Goal: Information Seeking & Learning: Compare options

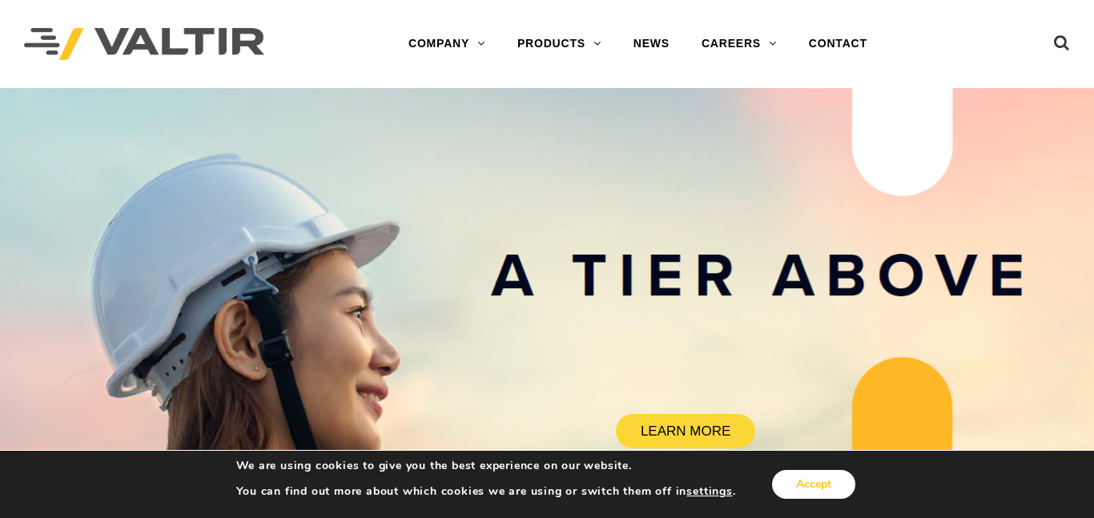
click at [797, 481] on button "Accept" at bounding box center [813, 484] width 83 height 29
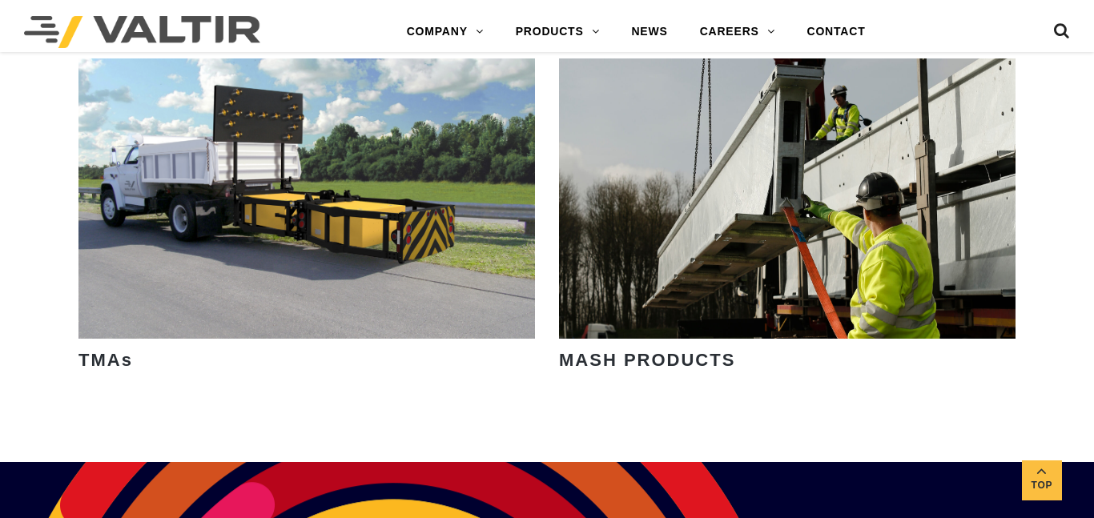
scroll to position [2257, 0]
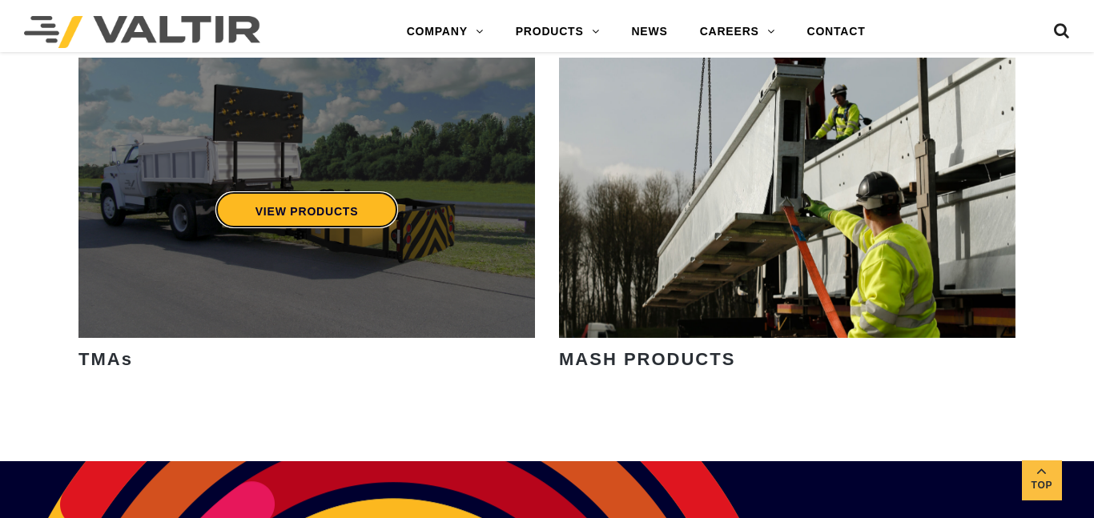
click at [288, 209] on link "VIEW PRODUCTS" at bounding box center [306, 209] width 183 height 37
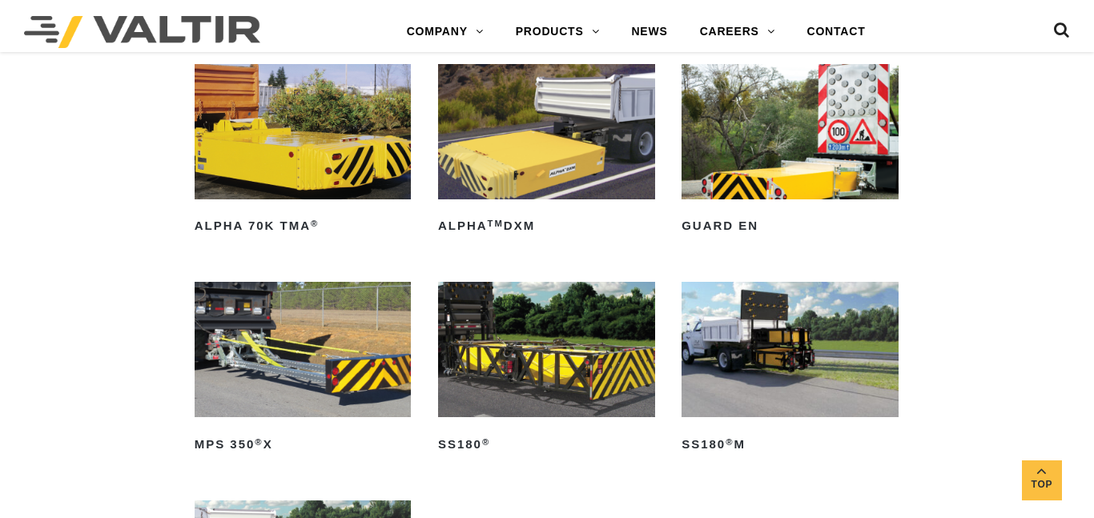
scroll to position [770, 0]
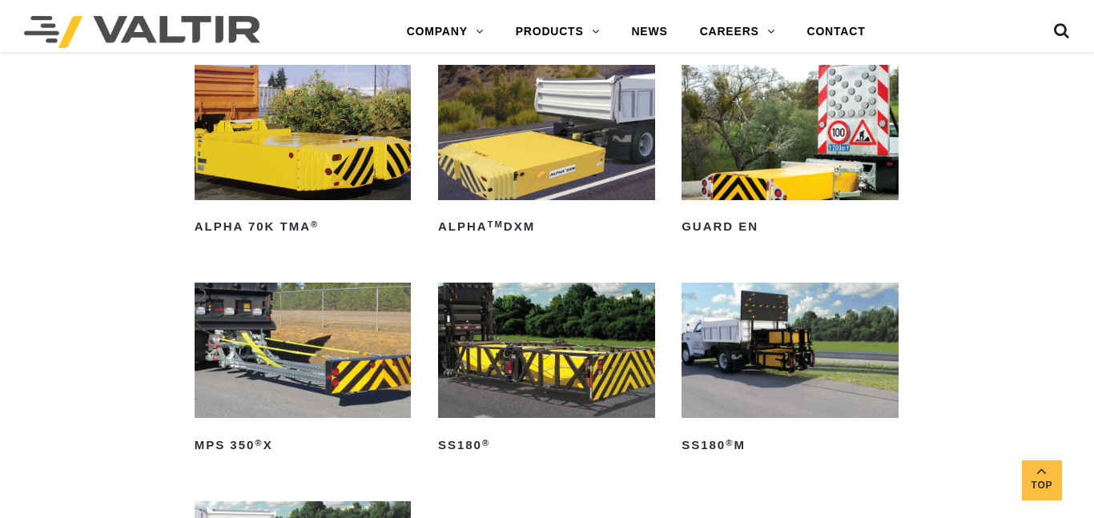
click at [591, 310] on img at bounding box center [546, 350] width 217 height 135
click at [493, 143] on img at bounding box center [546, 132] width 217 height 135
click at [225, 123] on img at bounding box center [303, 132] width 217 height 135
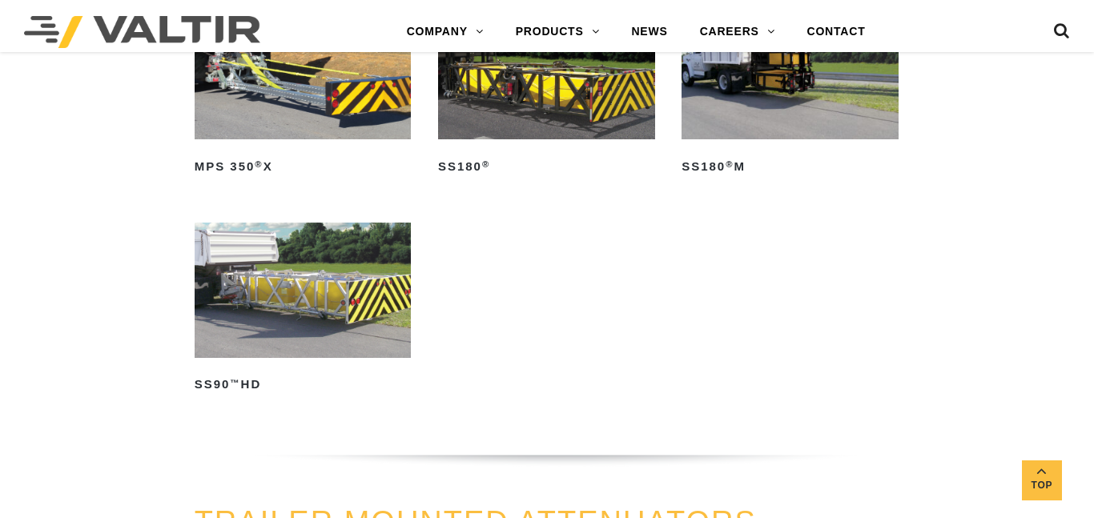
scroll to position [1053, 0]
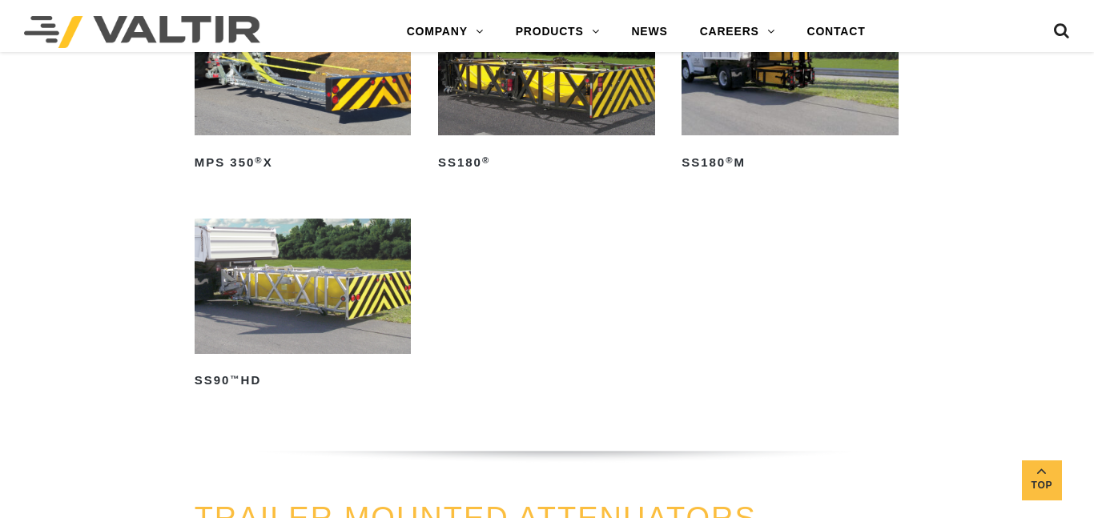
click at [275, 284] on img at bounding box center [303, 286] width 217 height 135
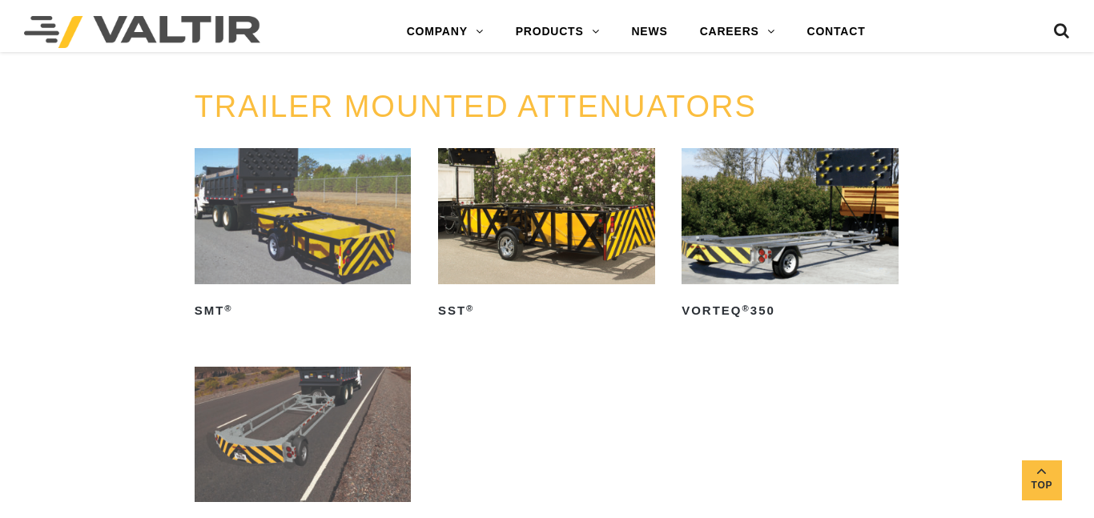
scroll to position [1506, 0]
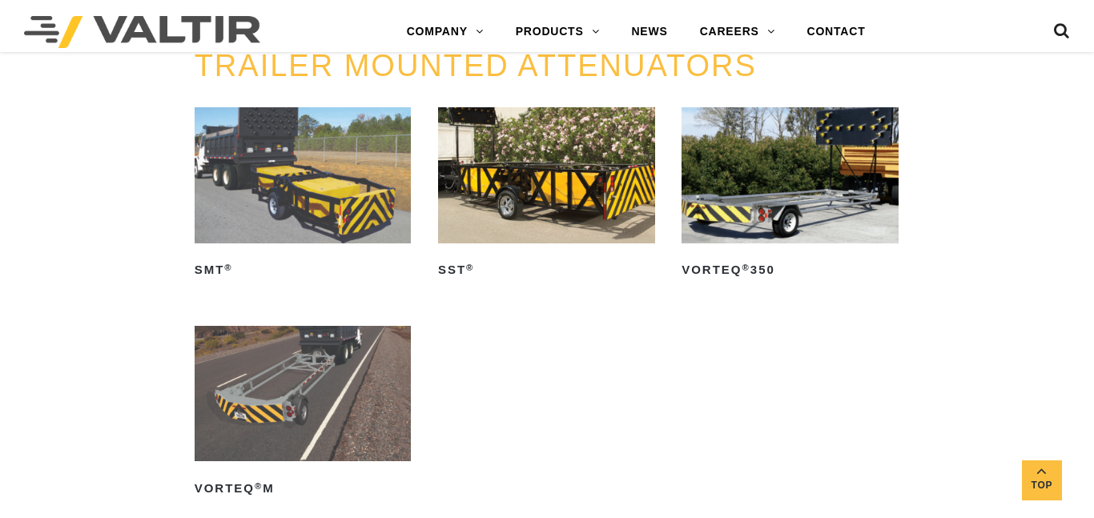
click at [556, 215] on img at bounding box center [546, 174] width 217 height 135
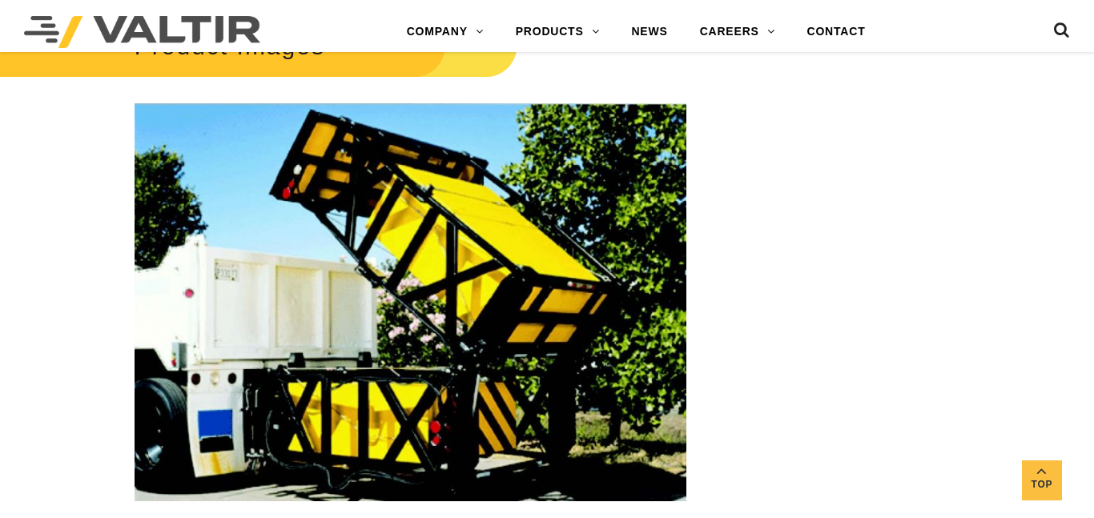
scroll to position [1926, 0]
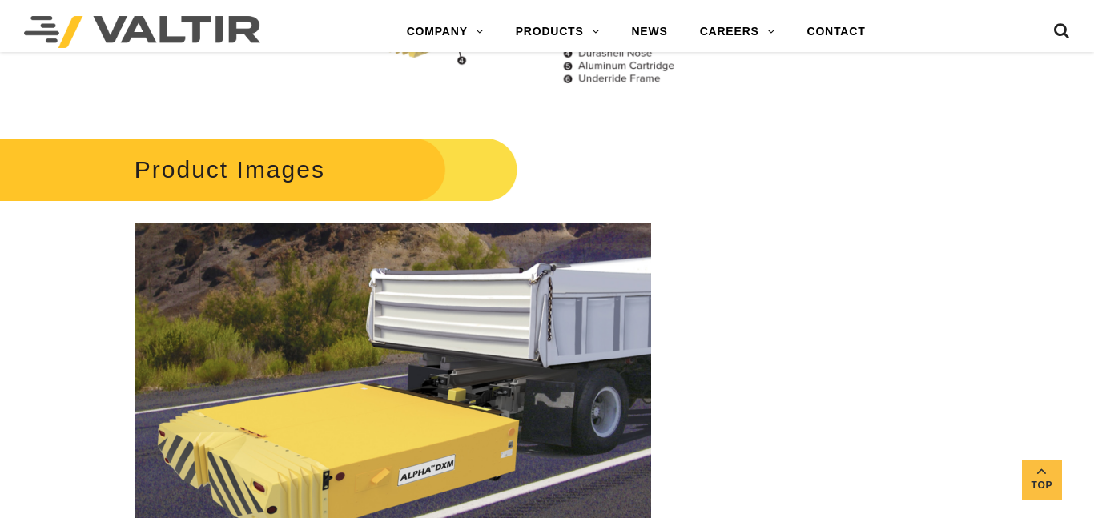
scroll to position [1673, 0]
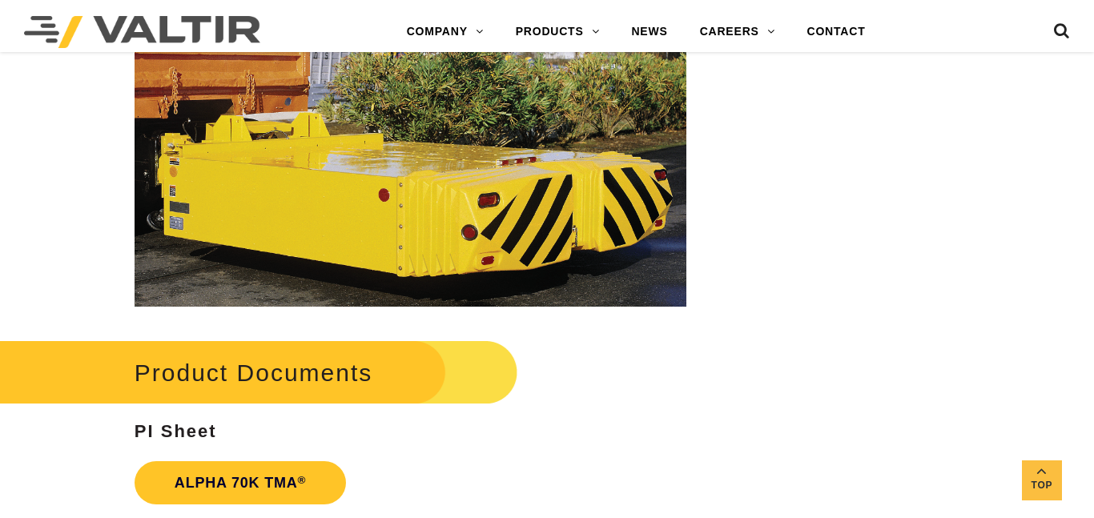
scroll to position [1643, 0]
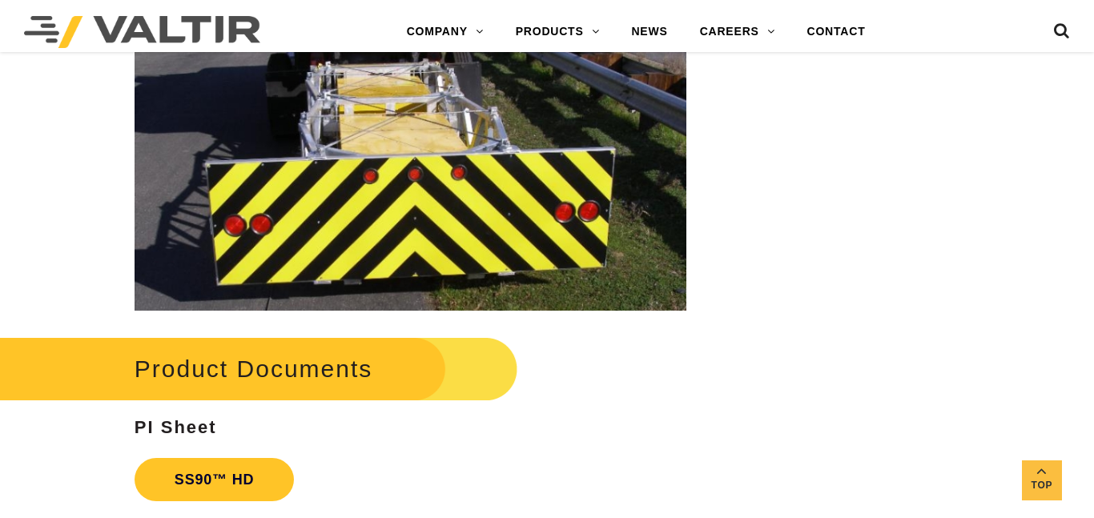
scroll to position [2359, 0]
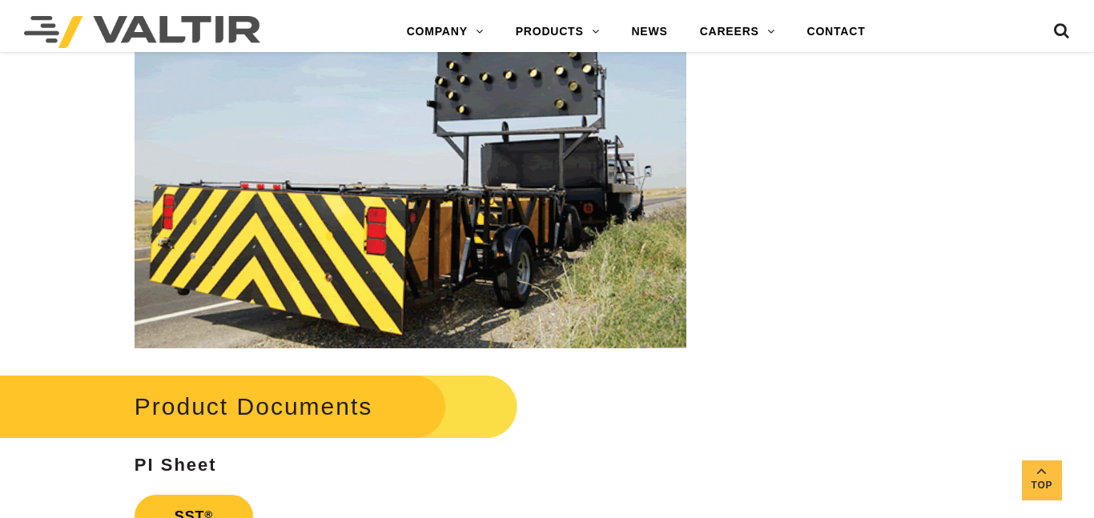
scroll to position [2385, 0]
